Goal: Task Accomplishment & Management: Manage account settings

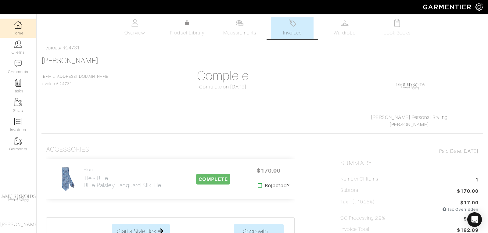
click at [23, 26] on link "Home" at bounding box center [18, 28] width 36 height 19
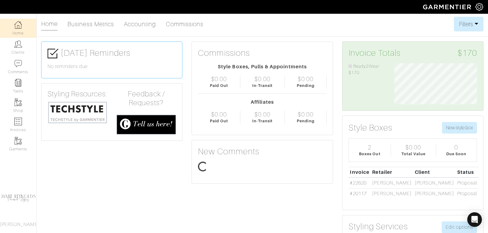
scroll to position [41, 92]
click at [80, 114] on img at bounding box center [78, 112] width 60 height 23
click at [26, 49] on link "Clients" at bounding box center [18, 47] width 36 height 19
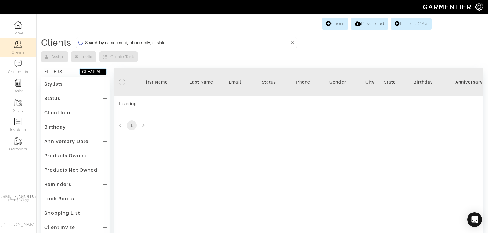
click at [134, 39] on input at bounding box center [187, 43] width 204 height 8
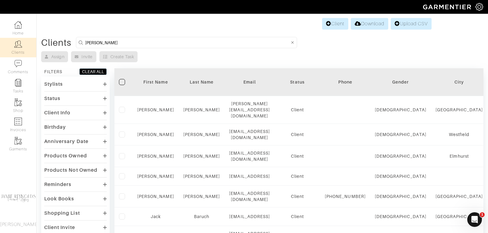
type input "tom roos"
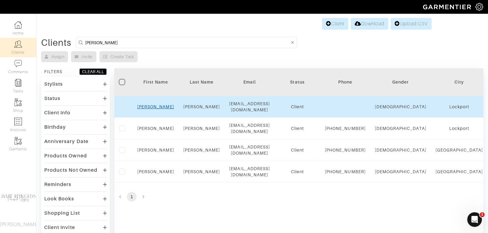
click at [154, 105] on link "Tom" at bounding box center [155, 106] width 37 height 5
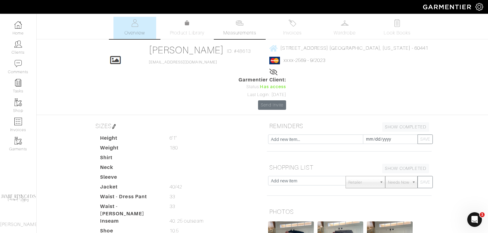
click at [242, 29] on span "Measurements" at bounding box center [239, 32] width 33 height 7
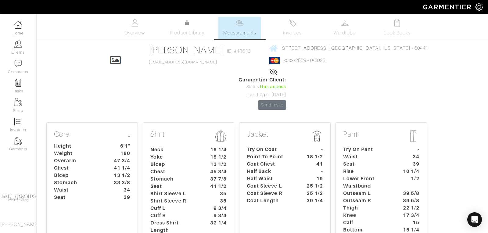
click at [195, 190] on dt "Shirt Sleeve L" at bounding box center [174, 193] width 57 height 7
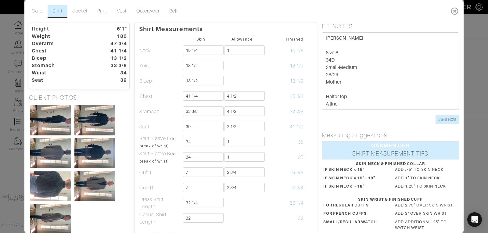
click at [454, 11] on icon at bounding box center [454, 11] width 12 height 12
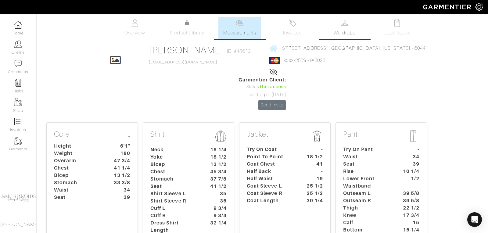
click at [339, 25] on link "Wardrobe" at bounding box center [344, 28] width 43 height 22
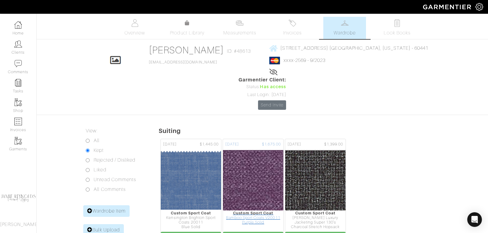
click at [260, 150] on img at bounding box center [253, 180] width 211 height 61
